Goal: Transaction & Acquisition: Purchase product/service

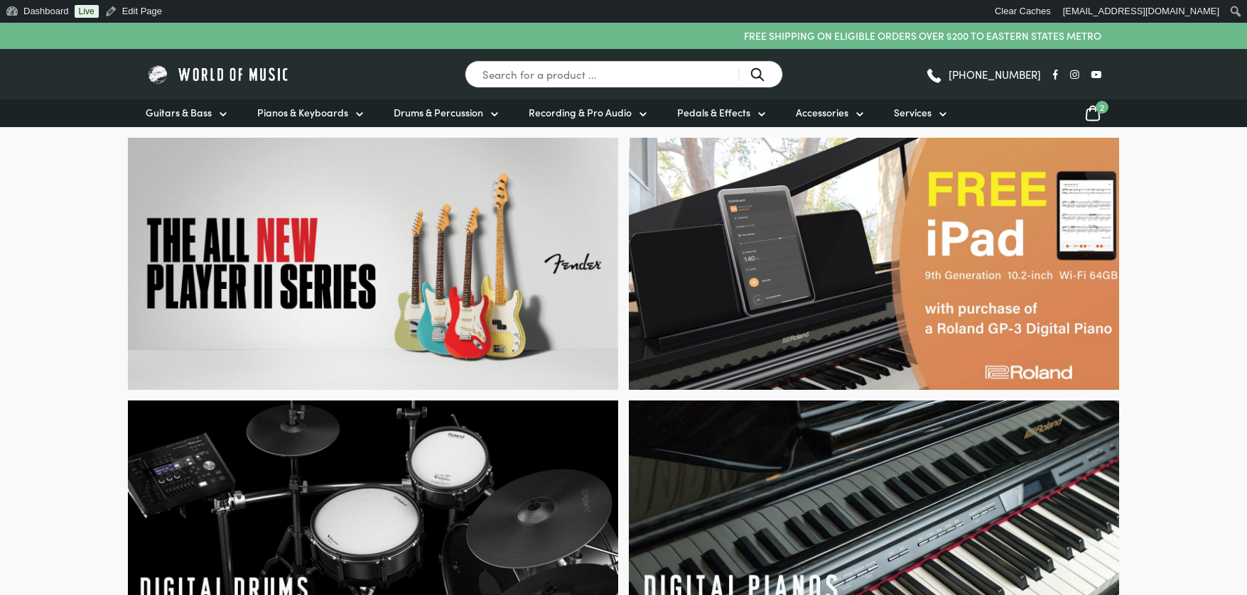
click at [1096, 114] on icon at bounding box center [1092, 113] width 17 height 18
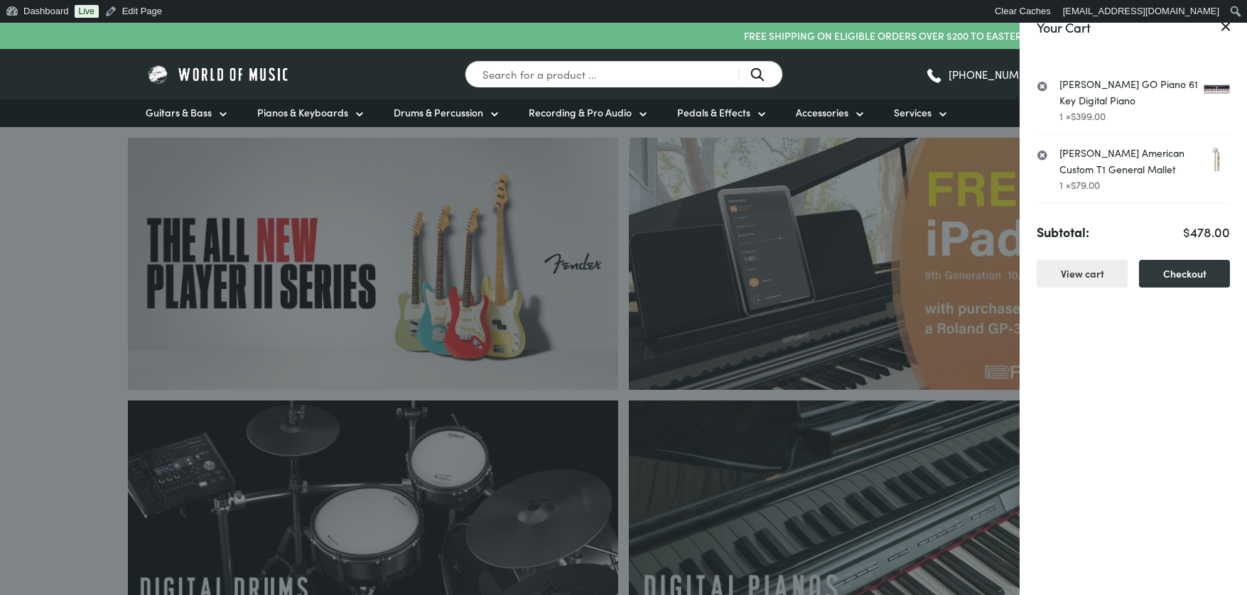
click at [1044, 88] on link "×" at bounding box center [1041, 86] width 11 height 14
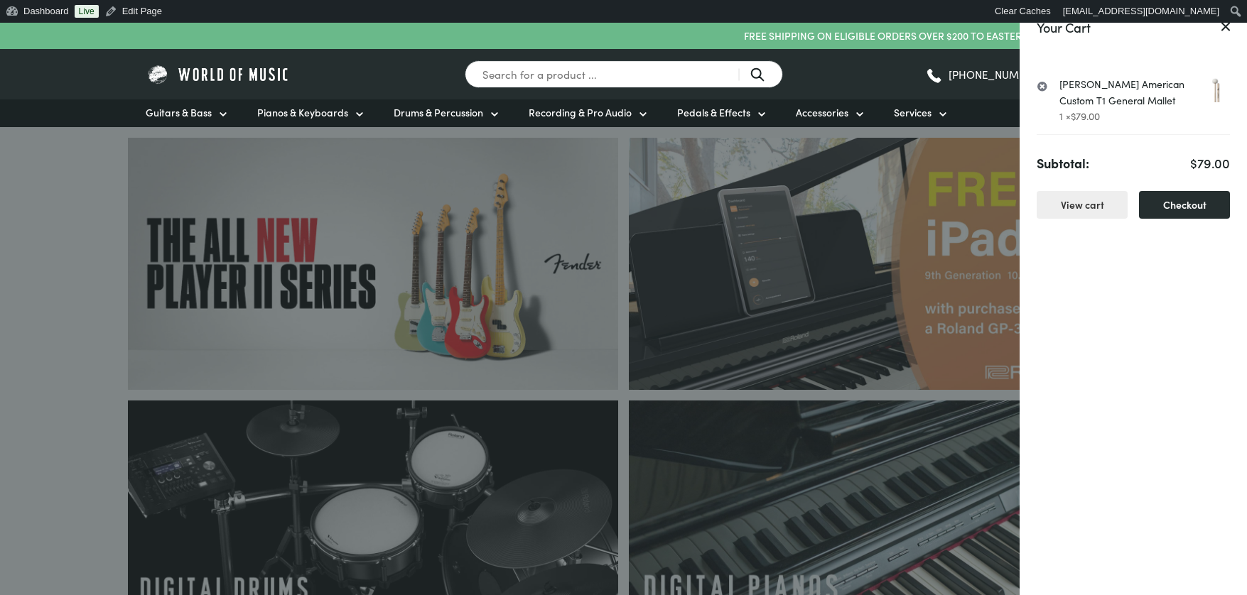
click at [1205, 200] on link "Checkout" at bounding box center [1184, 205] width 91 height 28
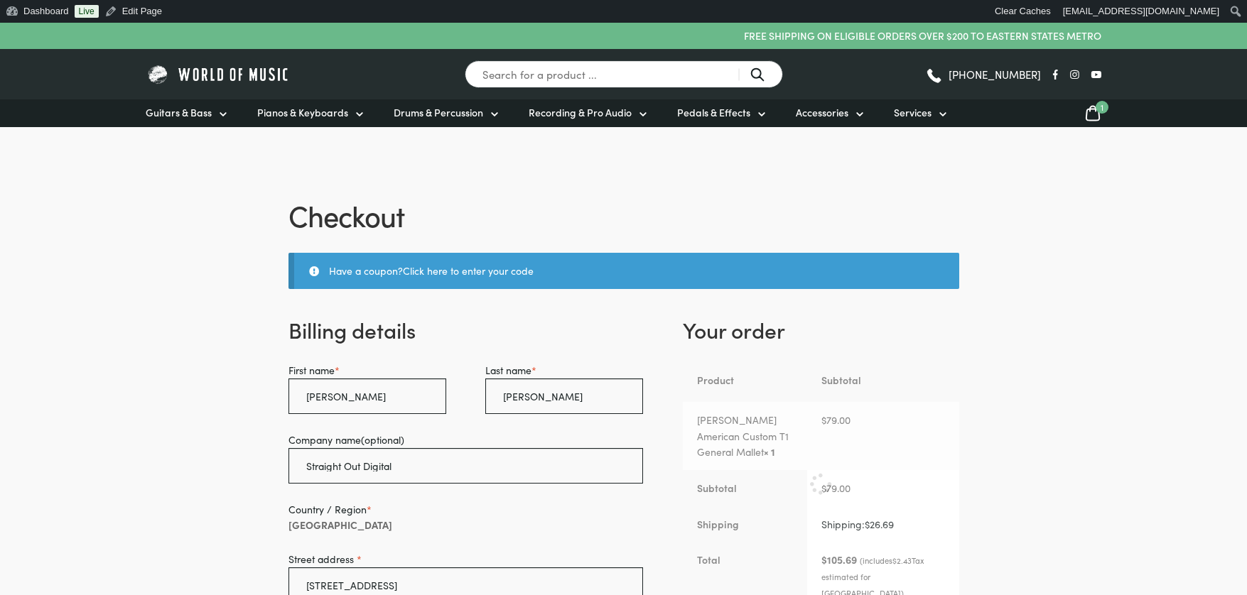
select select "SA"
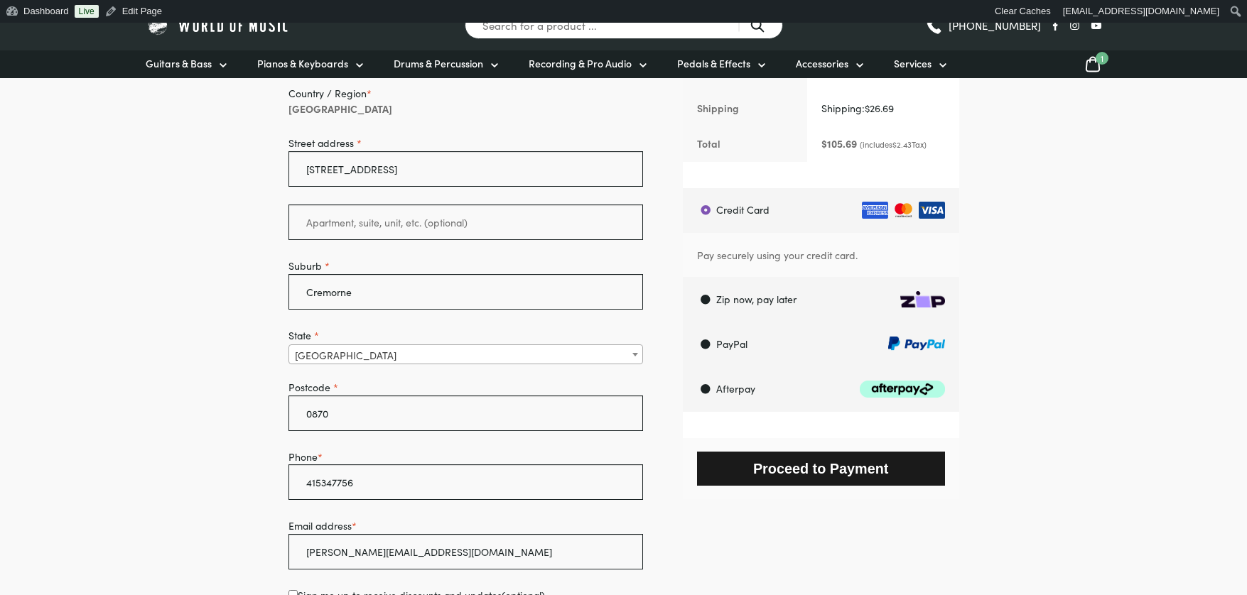
scroll to position [418, 0]
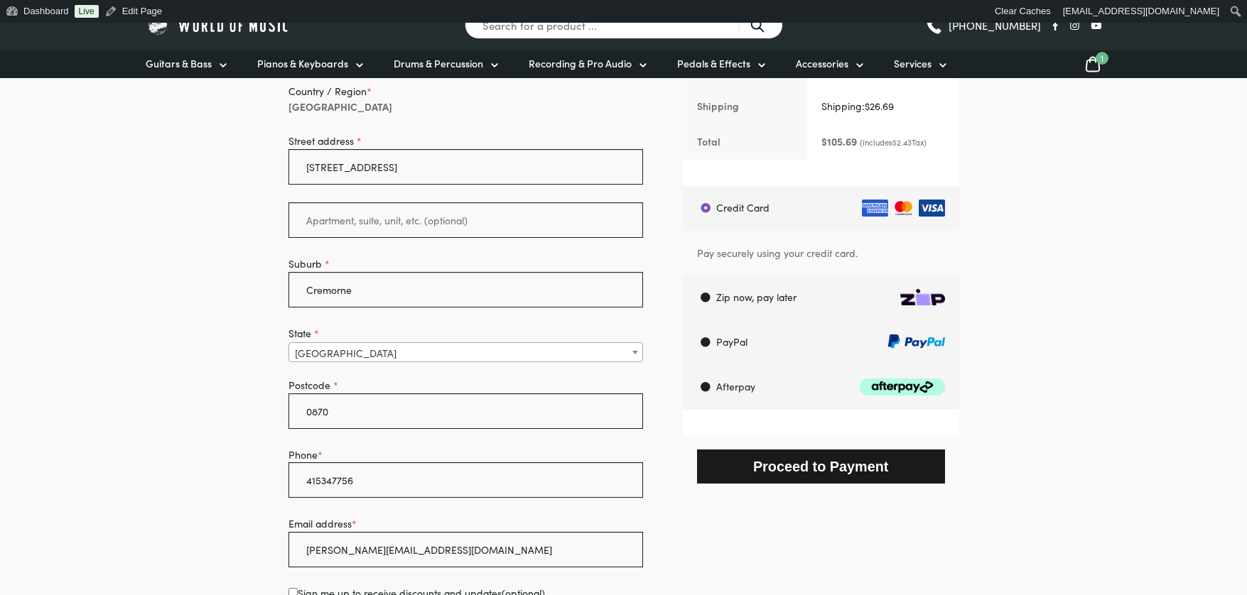
click at [806, 469] on button "Proceed to Payment" at bounding box center [821, 466] width 248 height 33
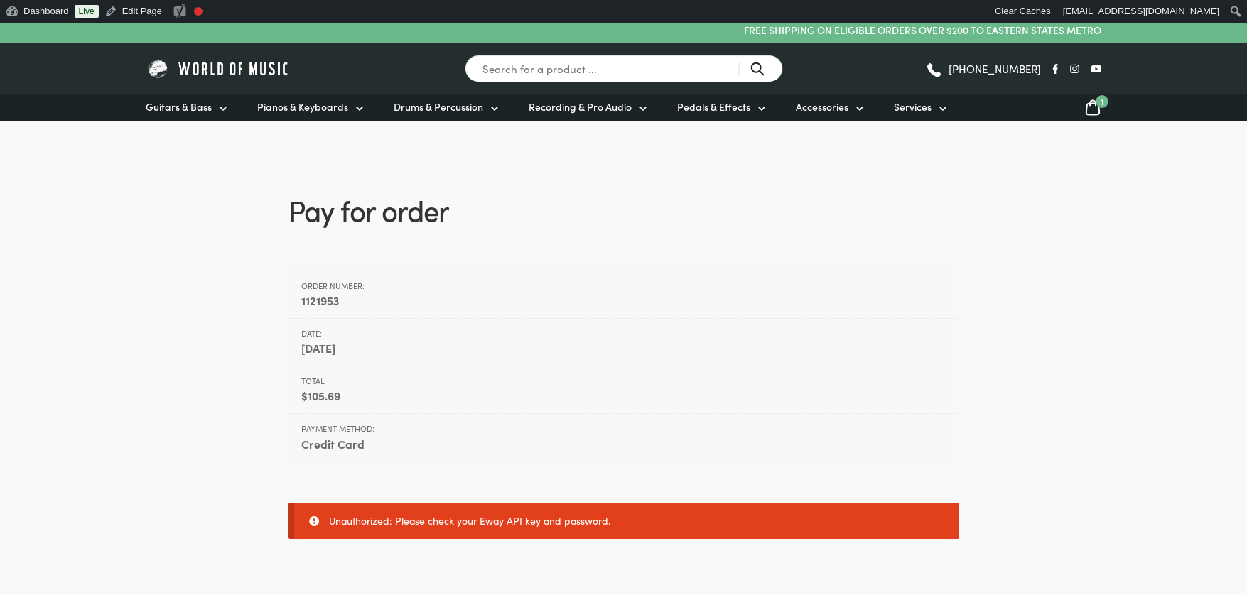
scroll to position [5, 0]
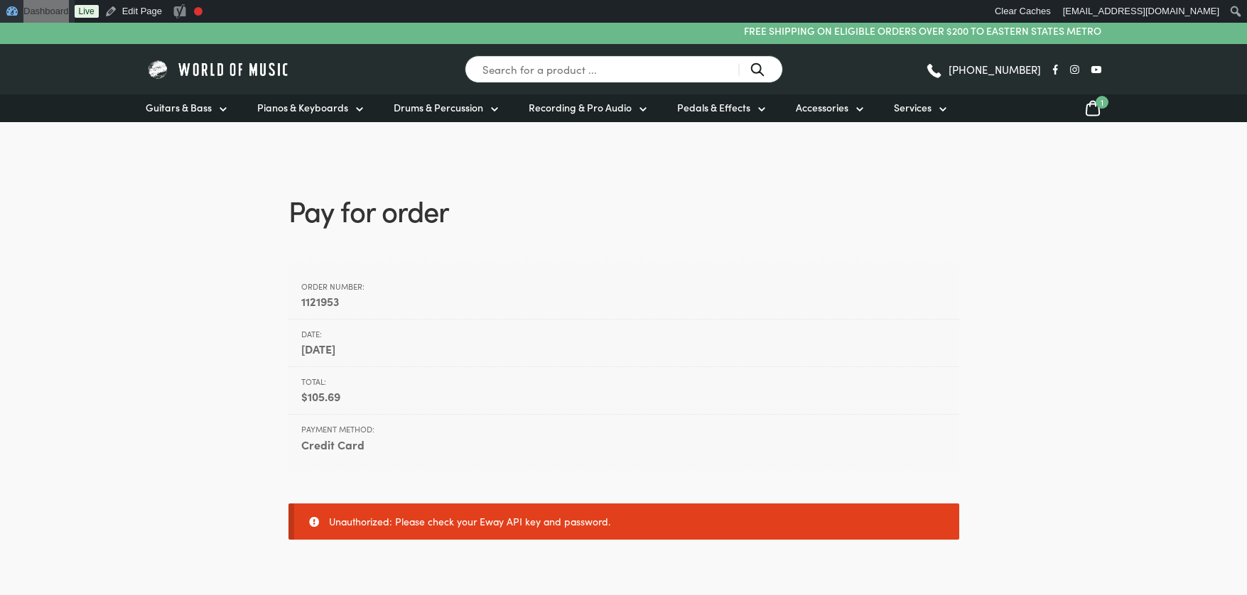
click at [0, 0] on link "Dashboard" at bounding box center [37, 11] width 75 height 23
